Goal: Task Accomplishment & Management: Manage account settings

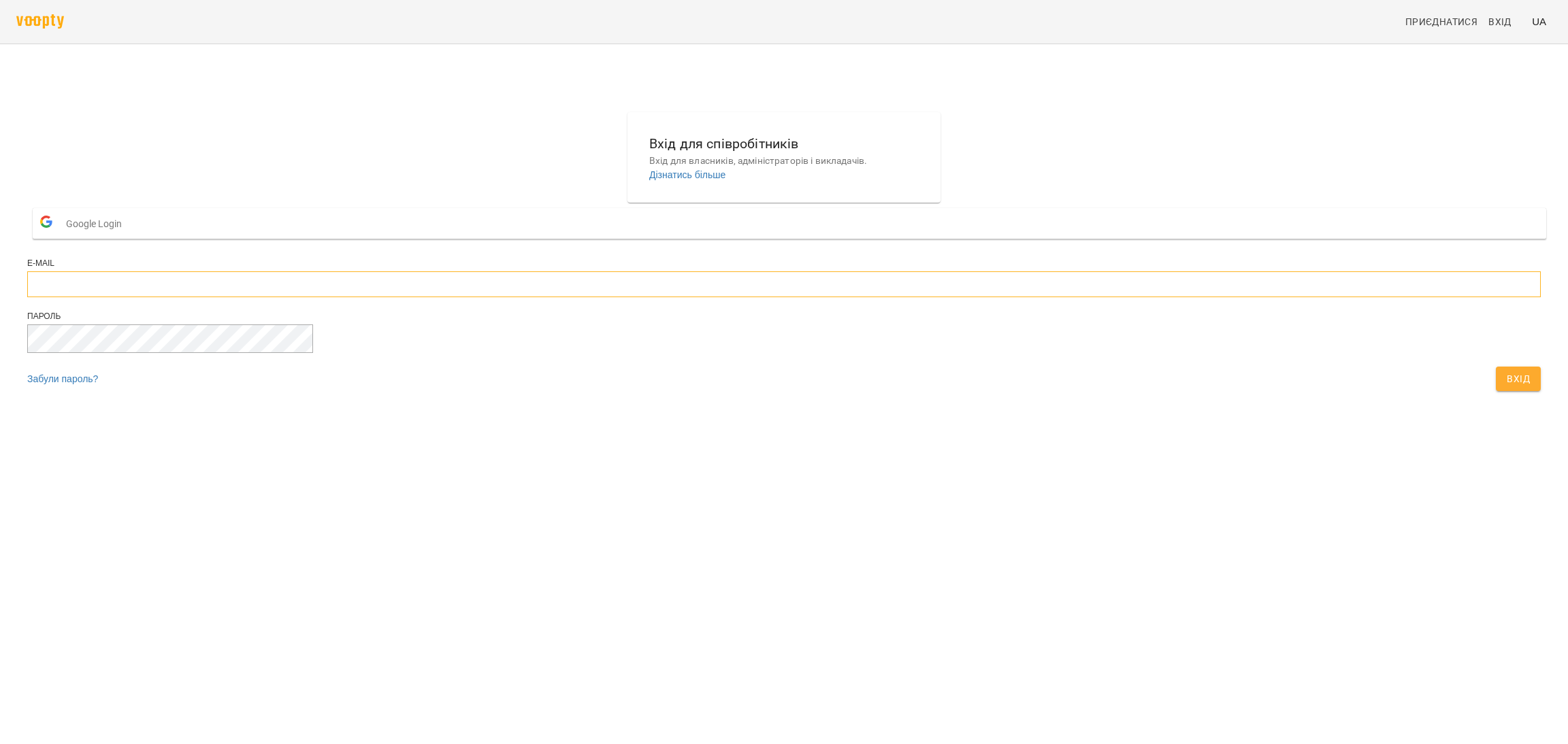
click at [732, 297] on input "email" at bounding box center [784, 284] width 1514 height 26
type input "**********"
click at [773, 238] on button "Google Login" at bounding box center [790, 224] width 1514 height 31
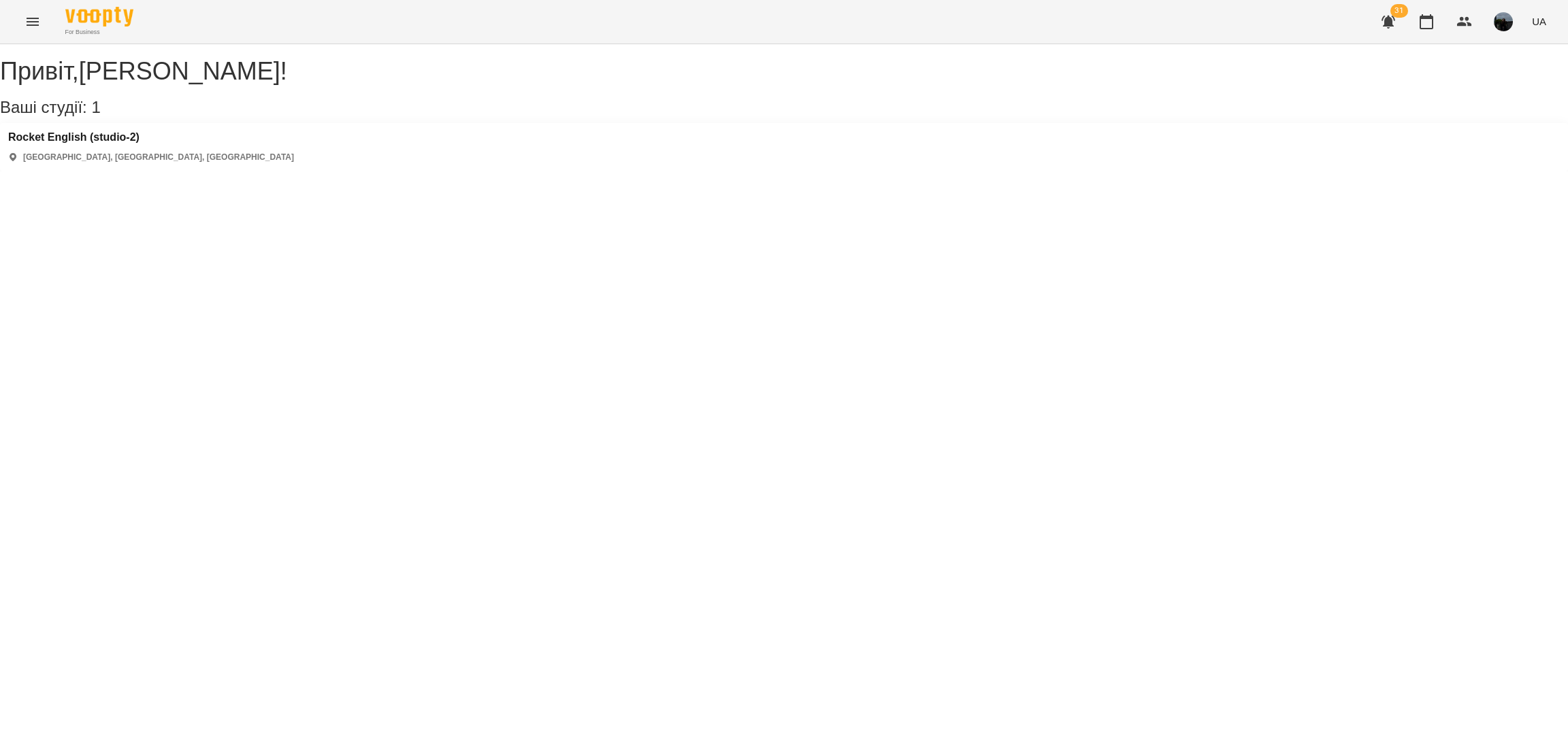
click at [230, 172] on div "Rocket English (studio-2) [GEOGRAPHIC_DATA], [GEOGRAPHIC_DATA], [GEOGRAPHIC_DAT…" at bounding box center [784, 148] width 1568 height 48
click at [1428, 25] on icon "button" at bounding box center [1426, 21] width 16 height 16
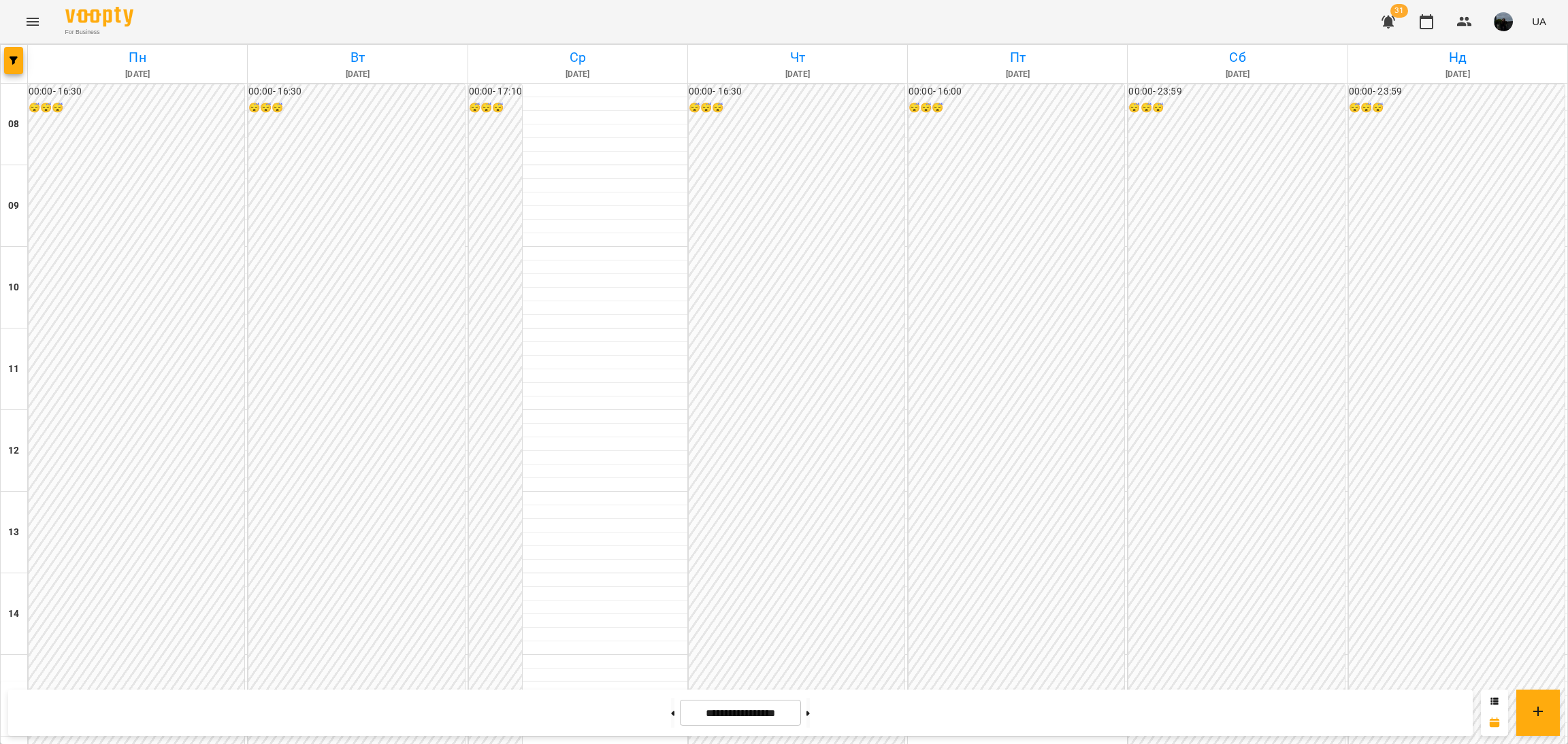
scroll to position [598, 0]
